Goal: Information Seeking & Learning: Learn about a topic

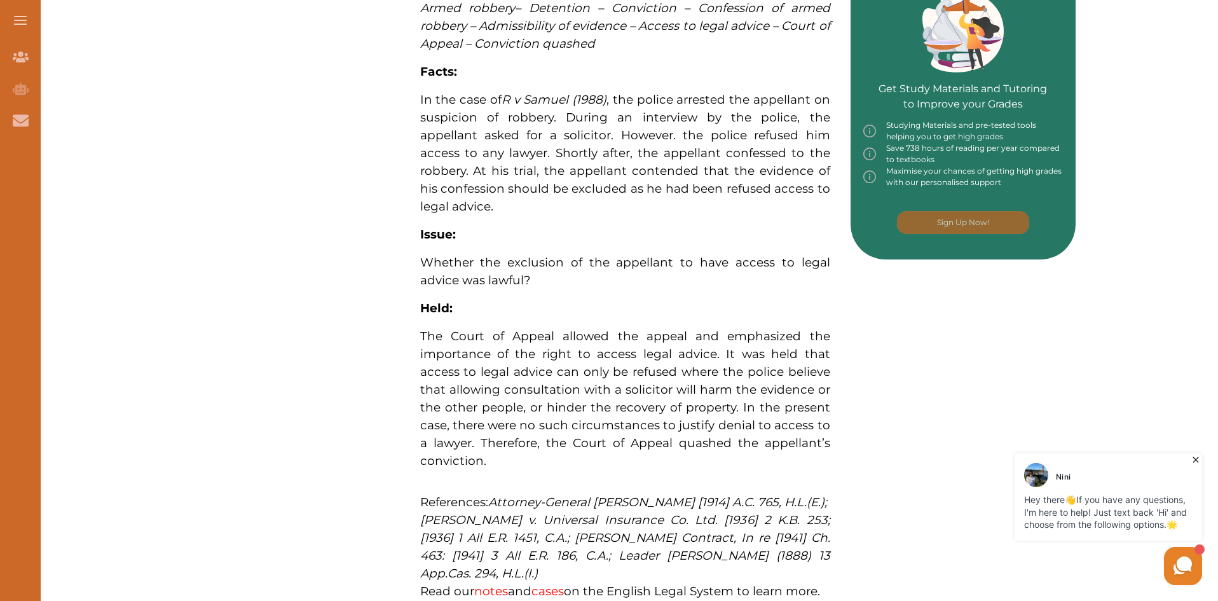
scroll to position [509, 0]
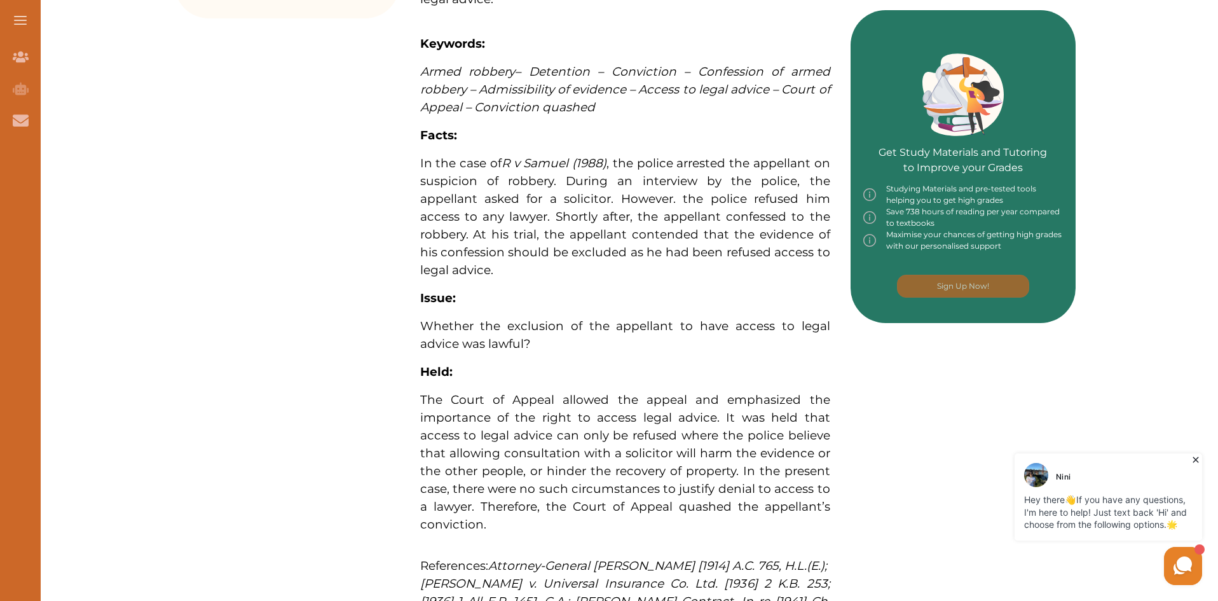
drag, startPoint x: 422, startPoint y: 158, endPoint x: 480, endPoint y: 225, distance: 88.3
click at [480, 225] on span "In the case of [PERSON_NAME] (1988) , the police arrested the appellant on susp…" at bounding box center [625, 216] width 410 height 121
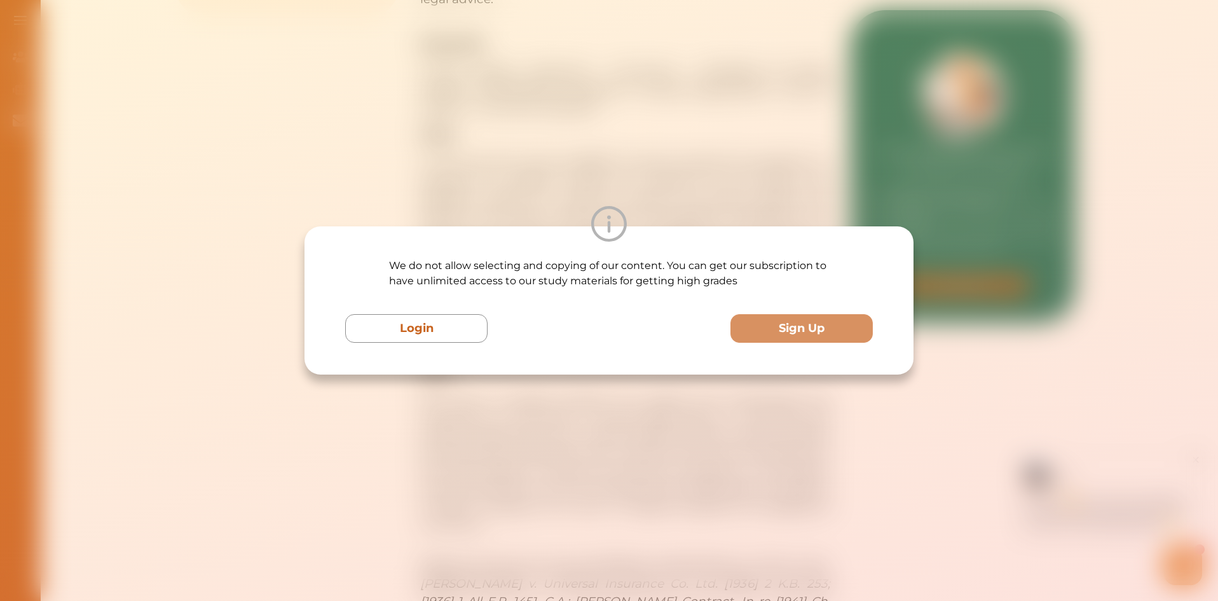
click at [434, 166] on div "We do not allow selecting and copying of our content. You can get our subscript…" at bounding box center [609, 300] width 1218 height 601
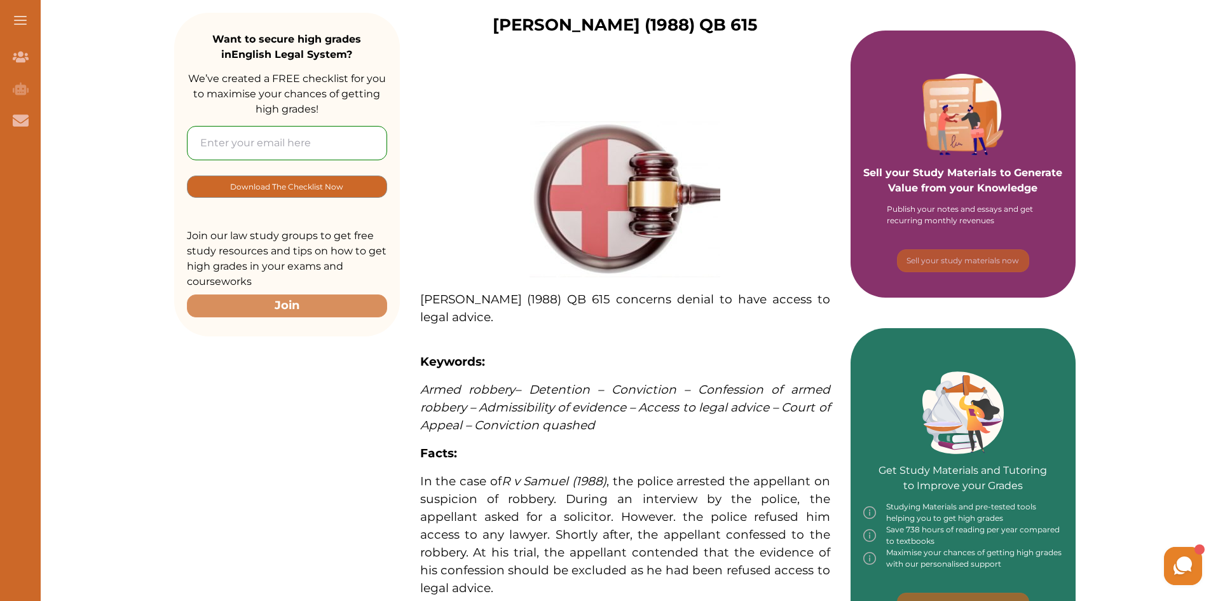
scroll to position [318, 0]
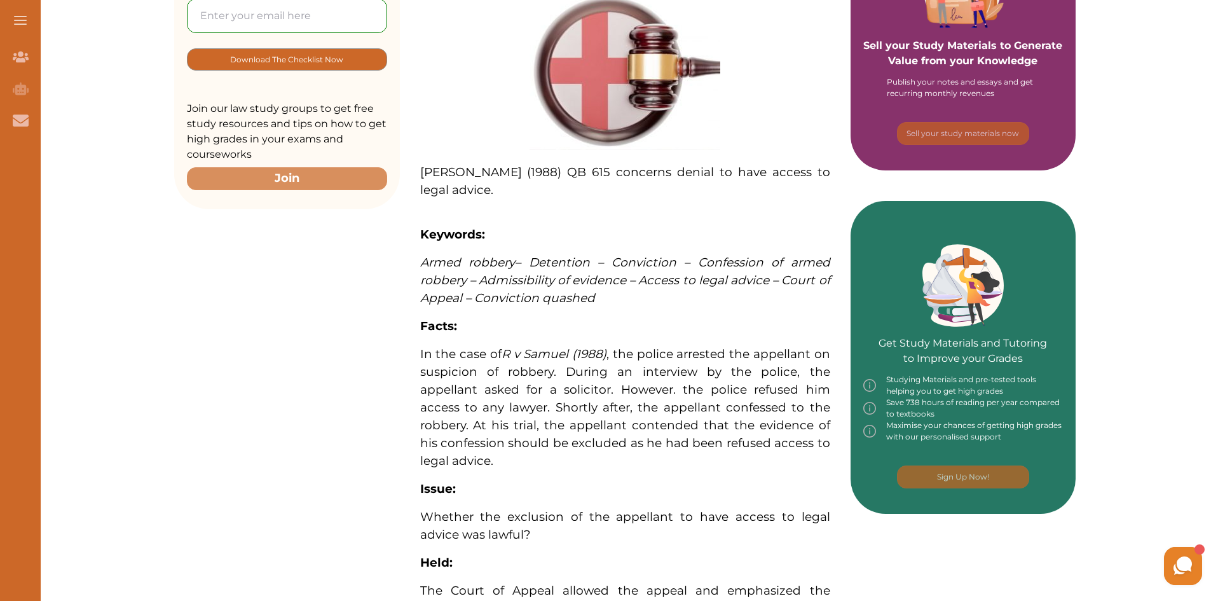
click at [297, 354] on div "Want to secure high grades in English Legal System ? We’ve created a FREE check…" at bounding box center [624, 414] width 901 height 1138
